Goal: Task Accomplishment & Management: Manage account settings

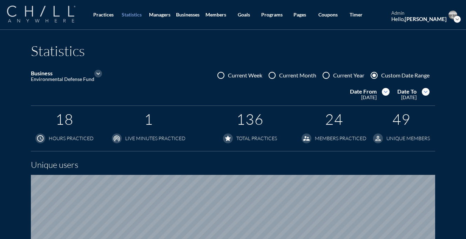
scroll to position [460, 466]
click at [65, 15] on img at bounding box center [41, 14] width 68 height 17
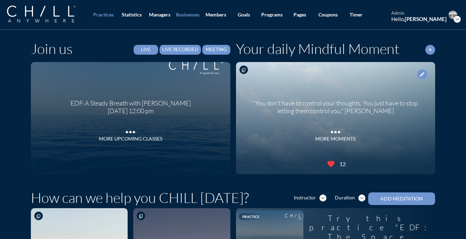
click at [191, 14] on div "Businesses" at bounding box center [188, 15] width 24 height 6
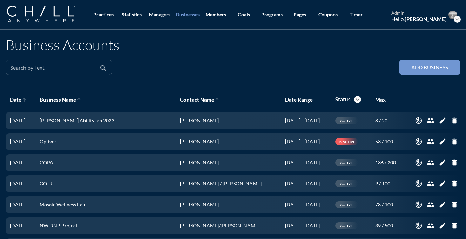
click at [84, 66] on input "Search by Text" at bounding box center [54, 70] width 88 height 9
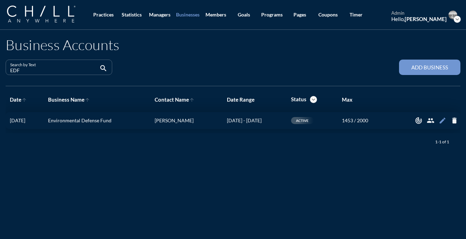
type input "EDF"
click at [443, 119] on icon "edit" at bounding box center [443, 121] width 8 height 8
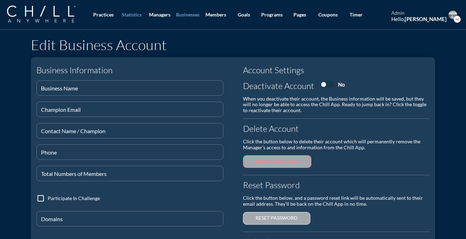
type input "Environmental Defense Fund"
type input "[EMAIL_ADDRESS][DOMAIN_NAME]"
type input "[PERSON_NAME]"
type input "[PHONE_NUMBER]"
type input "2000"
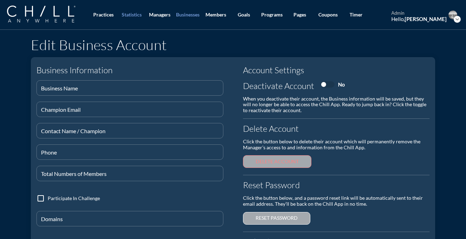
type input "@[DOMAIN_NAME]"
checkbox input "true"
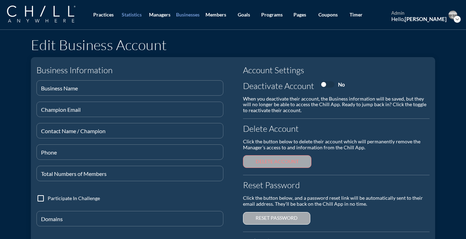
checkbox input "true"
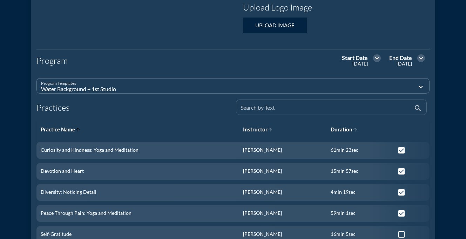
scroll to position [252, 0]
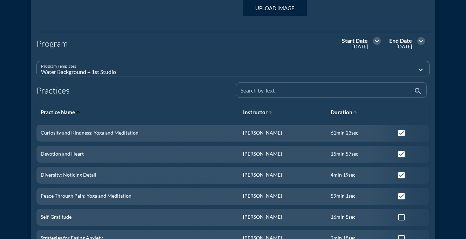
click at [273, 92] on input "Search by Text" at bounding box center [327, 93] width 172 height 9
type input "ED"
checkbox input "false"
checkbox input "true"
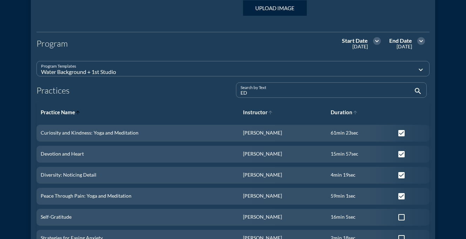
checkbox input "false"
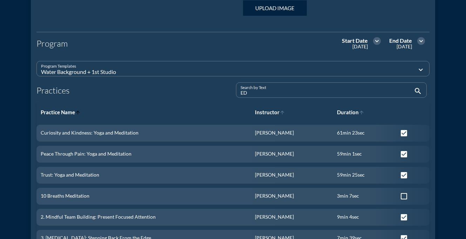
type input "EDF"
checkbox input "true"
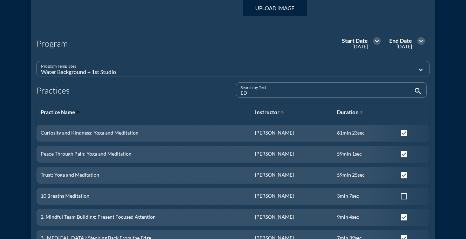
checkbox input "true"
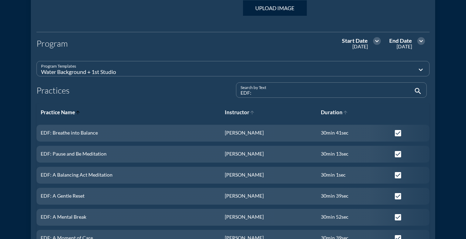
paste input "A Steady Breath"
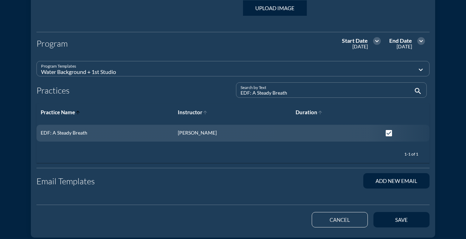
scroll to position [0, 0]
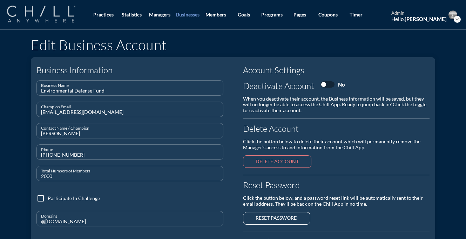
type input "EDF: A Steady Breath"
click at [63, 18] on img at bounding box center [41, 14] width 68 height 17
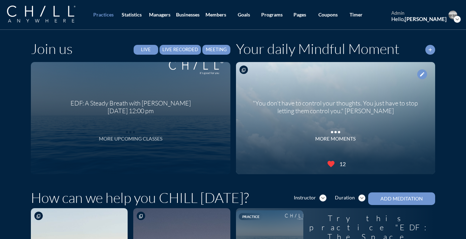
click at [132, 129] on icon "more_horiz" at bounding box center [131, 130] width 14 height 11
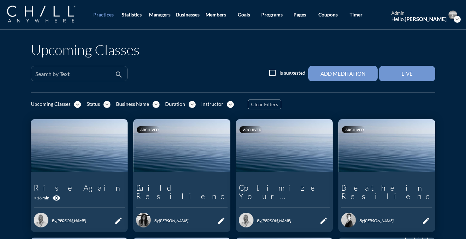
click at [95, 76] on input "Search by Text" at bounding box center [74, 76] width 78 height 9
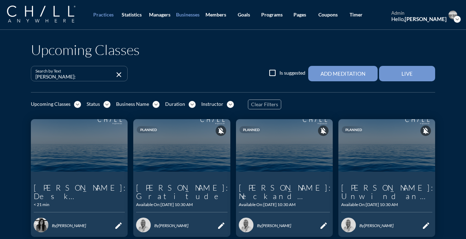
type input "[PERSON_NAME]:"
click at [186, 15] on div "Businesses" at bounding box center [188, 15] width 24 height 6
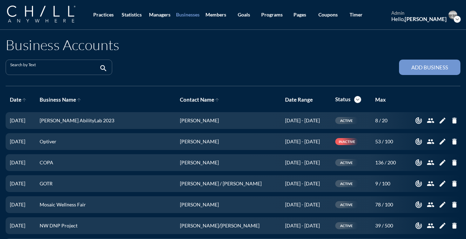
click at [73, 70] on input "Search by Text" at bounding box center [54, 70] width 88 height 9
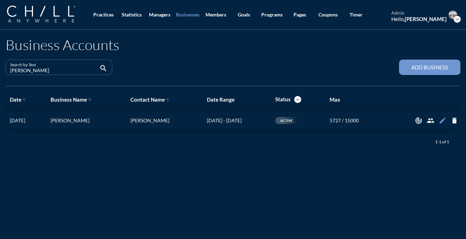
type input "[PERSON_NAME]"
click at [444, 122] on icon "edit" at bounding box center [443, 121] width 8 height 8
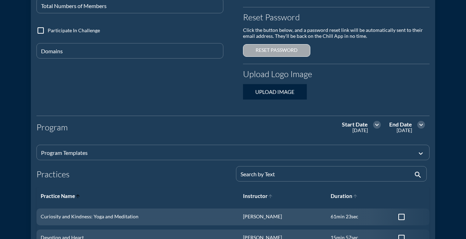
type input "[PERSON_NAME]"
type input "[EMAIL_ADDRESS][DOMAIN_NAME]"
type input "[PERSON_NAME]"
type input "[PHONE_NUMBER]"
type input "15000"
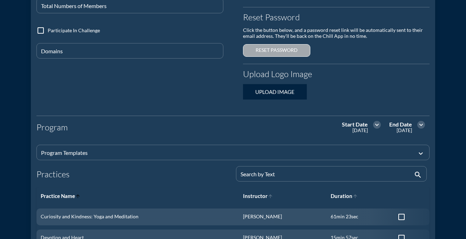
type input "@[DOMAIN_NAME]"
checkbox input "true"
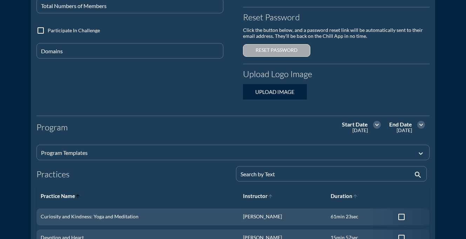
checkbox input "true"
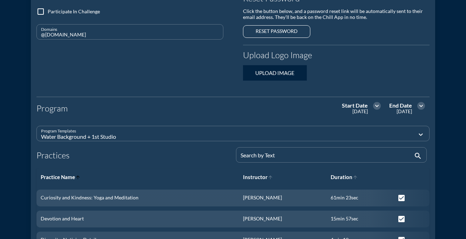
scroll to position [198, 0]
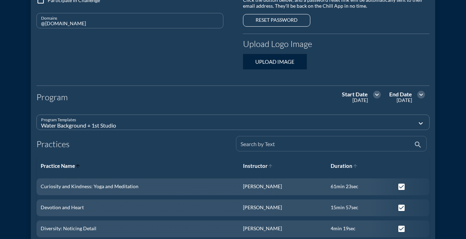
click at [254, 140] on div "Search by Text" at bounding box center [327, 144] width 172 height 15
type input "Ba"
checkbox input "false"
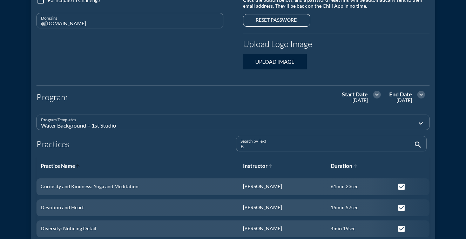
checkbox input "false"
type input "Bai"
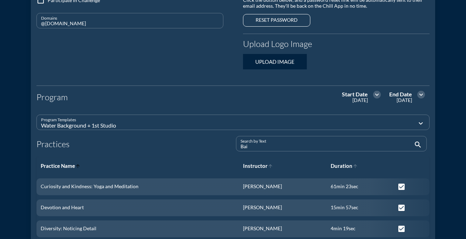
checkbox input "true"
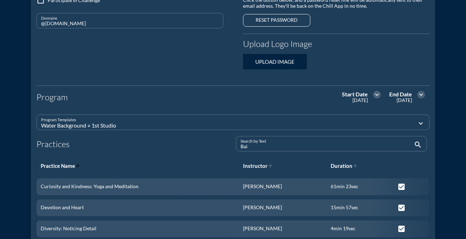
checkbox input "true"
paste input "Gratitude"
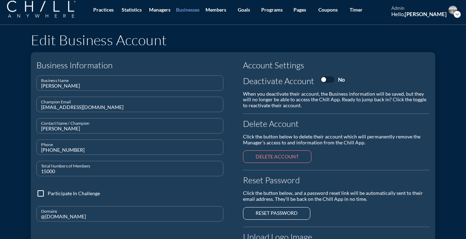
scroll to position [0, 0]
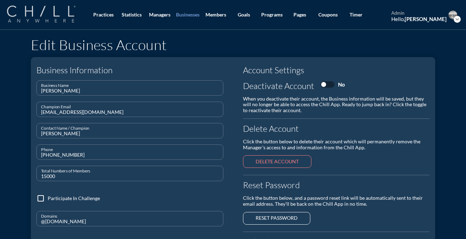
type input "[PERSON_NAME]: Gratitude"
click at [51, 9] on img at bounding box center [41, 14] width 68 height 17
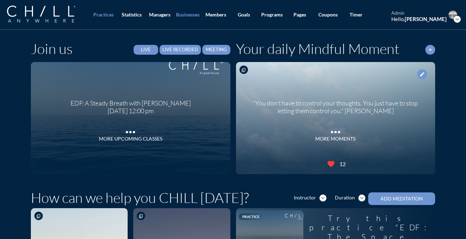
click at [192, 17] on div "Businesses" at bounding box center [188, 15] width 24 height 6
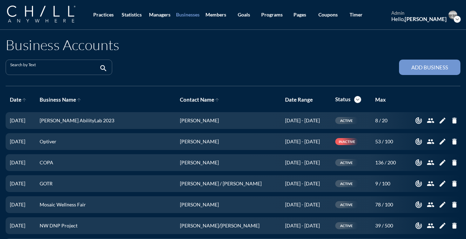
click at [81, 73] on input "Search by Text" at bounding box center [54, 70] width 88 height 9
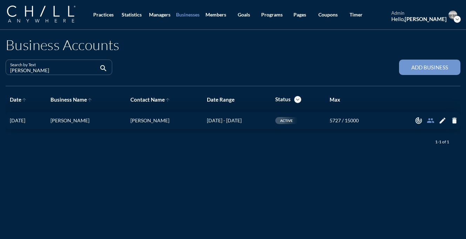
type input "[PERSON_NAME]"
click at [428, 121] on icon "people" at bounding box center [431, 121] width 8 height 8
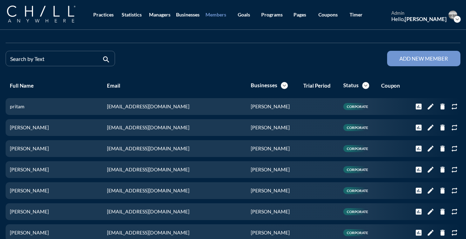
click at [458, 19] on icon "expand_more" at bounding box center [457, 19] width 7 height 7
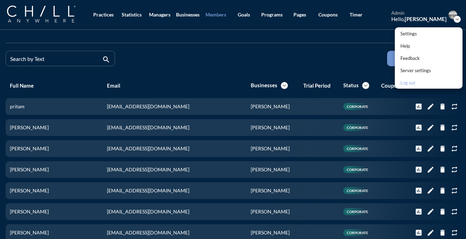
click at [410, 79] on div "Log out" at bounding box center [416, 83] width 31 height 8
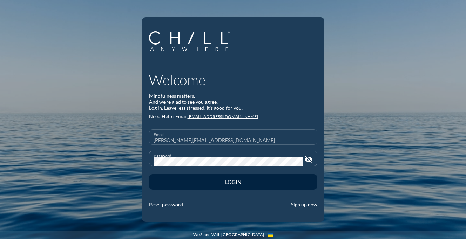
click at [228, 140] on input "[PERSON_NAME][EMAIL_ADDRESS][DOMAIN_NAME]" at bounding box center [233, 140] width 159 height 9
type input "[EMAIL_ADDRESS][DOMAIN_NAME]"
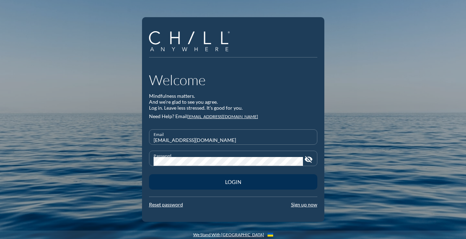
click at [248, 186] on button "Login" at bounding box center [233, 181] width 168 height 15
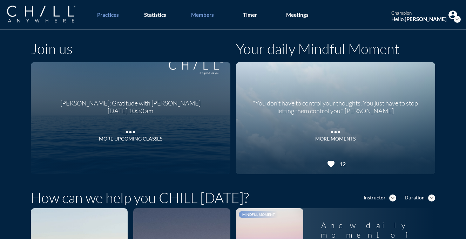
click at [203, 13] on div "Members" at bounding box center [202, 15] width 23 height 6
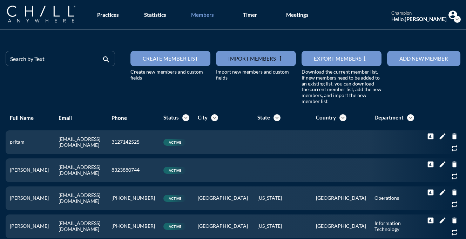
click at [187, 58] on div "Create member list" at bounding box center [170, 58] width 55 height 6
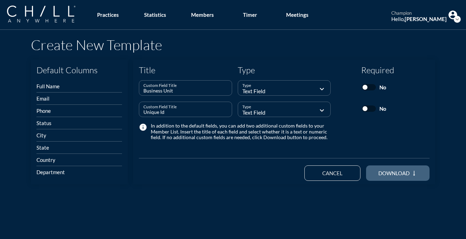
click at [403, 175] on span "download" at bounding box center [394, 173] width 31 height 6
type input "businessUnit"
type input "uniqueId"
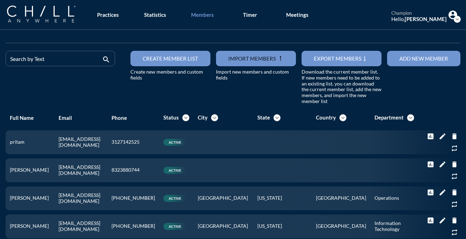
click at [459, 19] on icon "expand_more" at bounding box center [457, 19] width 7 height 7
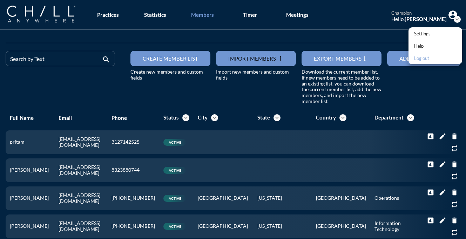
click at [426, 56] on div "Log out" at bounding box center [422, 58] width 16 height 8
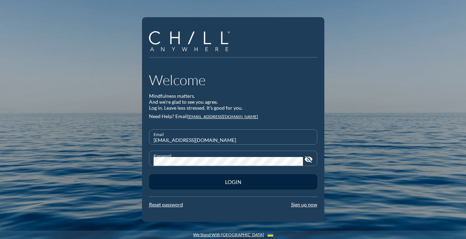
click at [287, 137] on input "[EMAIL_ADDRESS][DOMAIN_NAME]" at bounding box center [233, 140] width 159 height 9
type input "[PERSON_NAME][EMAIL_ADDRESS][DOMAIN_NAME]"
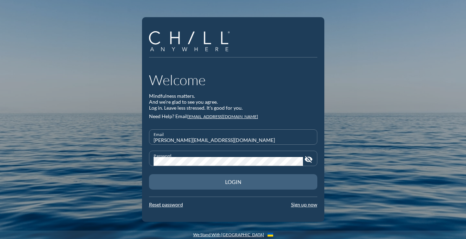
click at [261, 181] on div "Login" at bounding box center [233, 182] width 144 height 6
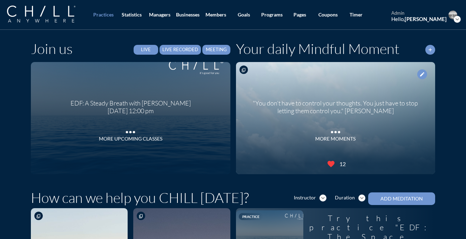
click at [457, 18] on icon "expand_more" at bounding box center [457, 19] width 7 height 7
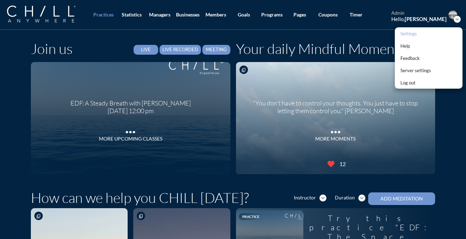
click at [416, 36] on div "Settings" at bounding box center [416, 33] width 31 height 8
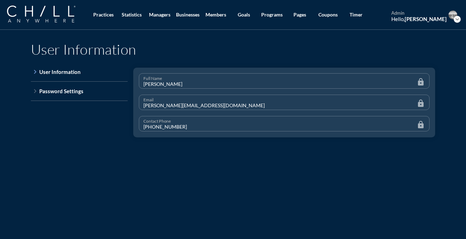
click at [457, 20] on icon "expand_more" at bounding box center [457, 19] width 7 height 7
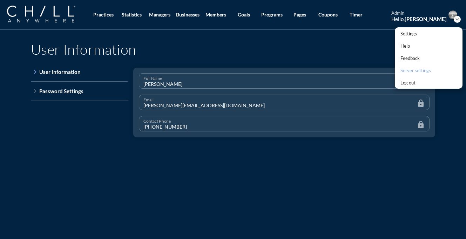
click at [414, 71] on div "Server settings" at bounding box center [416, 70] width 31 height 8
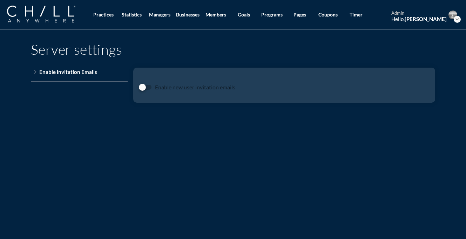
click at [457, 18] on icon "expand_more" at bounding box center [457, 19] width 7 height 7
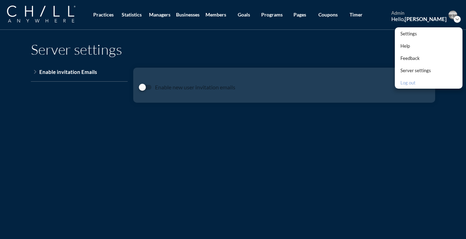
click at [410, 80] on div "Log out" at bounding box center [416, 83] width 31 height 8
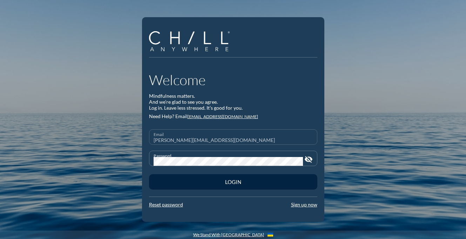
click at [255, 135] on div "Email [PERSON_NAME][EMAIL_ADDRESS][DOMAIN_NAME]" at bounding box center [233, 137] width 159 height 15
type input "[EMAIL_ADDRESS][DOMAIN_NAME]"
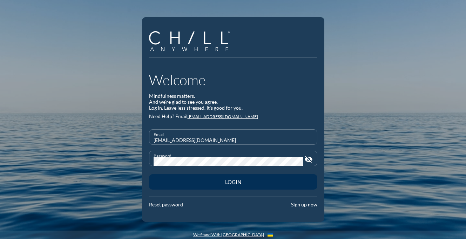
click at [230, 182] on div "Login" at bounding box center [233, 182] width 144 height 6
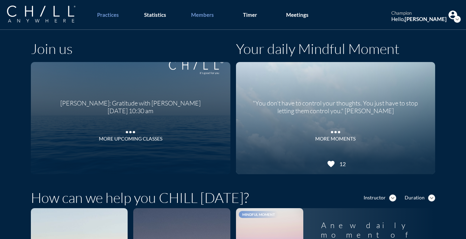
click at [208, 15] on div "Members" at bounding box center [202, 15] width 23 height 6
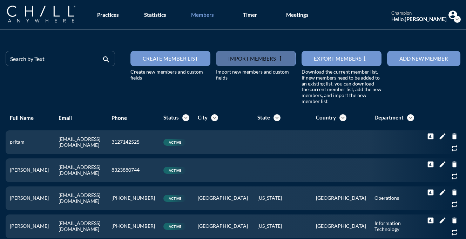
click at [275, 57] on input "file" at bounding box center [256, 58] width 80 height 15
type input "C:\fakepath\BairdUserImport10.12.25.xlsx"
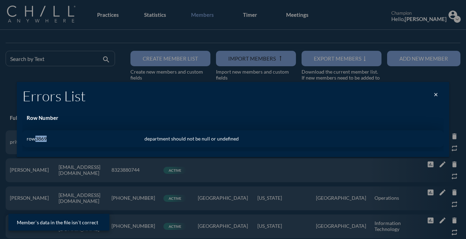
drag, startPoint x: 56, startPoint y: 141, endPoint x: 36, endPoint y: 140, distance: 20.0
click at [36, 140] on td "row3869" at bounding box center [81, 139] width 118 height 17
copy td "3869"
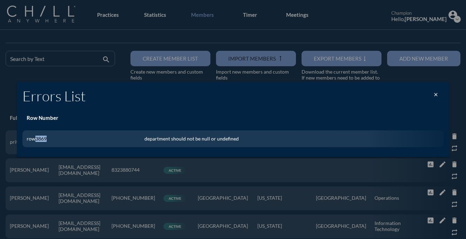
click at [438, 94] on icon "close" at bounding box center [436, 95] width 6 height 6
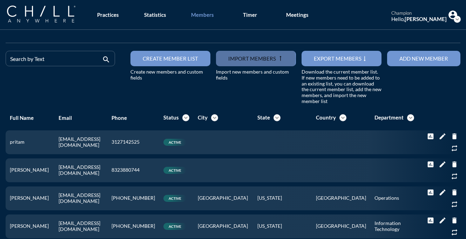
click at [281, 62] on input "file" at bounding box center [256, 58] width 80 height 15
type input "C:\fakepath\BairdUserImport10.12.25.xlsx"
